Goal: Use online tool/utility: Use online tool/utility

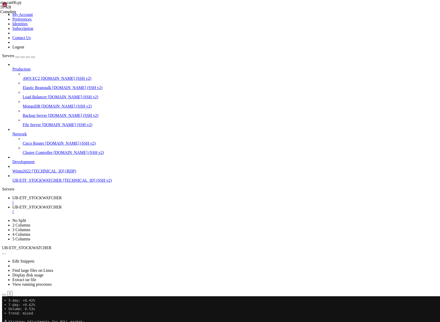
scroll to position [13440, 0]
click at [23, 311] on button "Reconnect" at bounding box center [12, 313] width 21 height 5
click at [62, 205] on span "UB-ETF_STOCKWATCHER" at bounding box center [36, 207] width 49 height 4
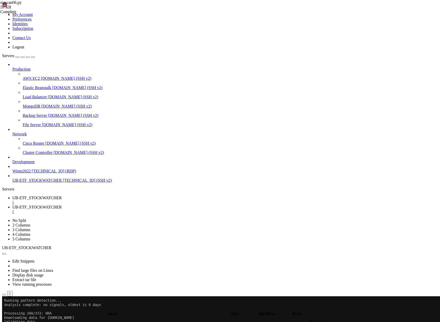
scroll to position [20689, 0]
click at [155, 210] on div "" at bounding box center [224, 212] width 425 height 5
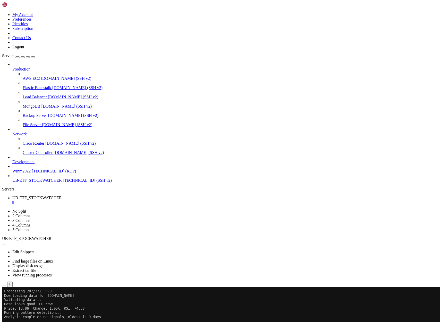
click at [63, 183] on span "[TECHNICAL_ID] (SSH v2)" at bounding box center [87, 180] width 49 height 4
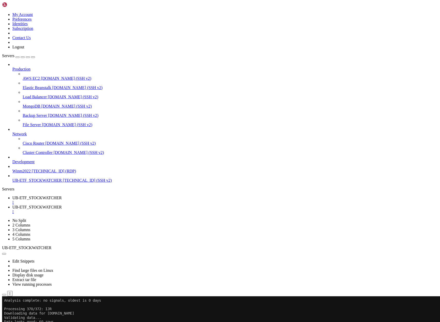
scroll to position [210, 0]
click at [62, 196] on span "UB-ETF_STOCKWATCHER" at bounding box center [36, 198] width 49 height 4
drag, startPoint x: 195, startPoint y: 576, endPoint x: 5, endPoint y: 422, distance: 244.2
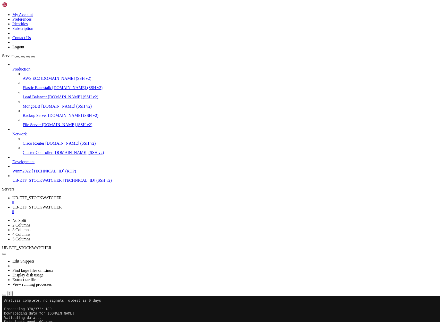
scroll to position [578, 0]
drag, startPoint x: 205, startPoint y: 607, endPoint x: 108, endPoint y: 582, distance: 100.6
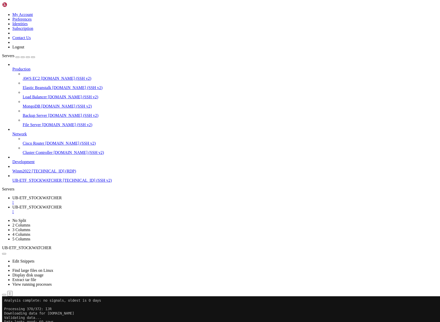
drag, startPoint x: 108, startPoint y: 582, endPoint x: 138, endPoint y: 584, distance: 29.9
click at [62, 205] on span "UB-ETF_STOCKWATCHER" at bounding box center [36, 207] width 49 height 4
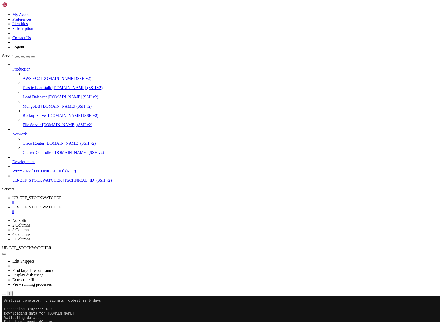
drag, startPoint x: 75, startPoint y: 629, endPoint x: 4, endPoint y: 515, distance: 134.5
drag, startPoint x: 211, startPoint y: 662, endPoint x: 120, endPoint y: 637, distance: 94.3
drag, startPoint x: 120, startPoint y: 637, endPoint x: 148, endPoint y: 637, distance: 28.1
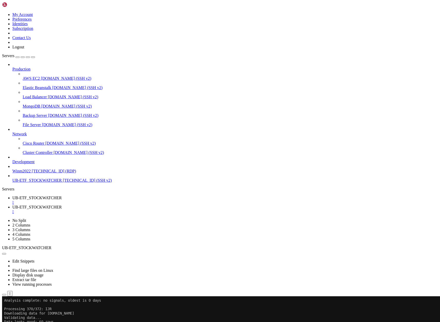
copy x-row "asxscan6.py"
